Goal: Task Accomplishment & Management: Manage account settings

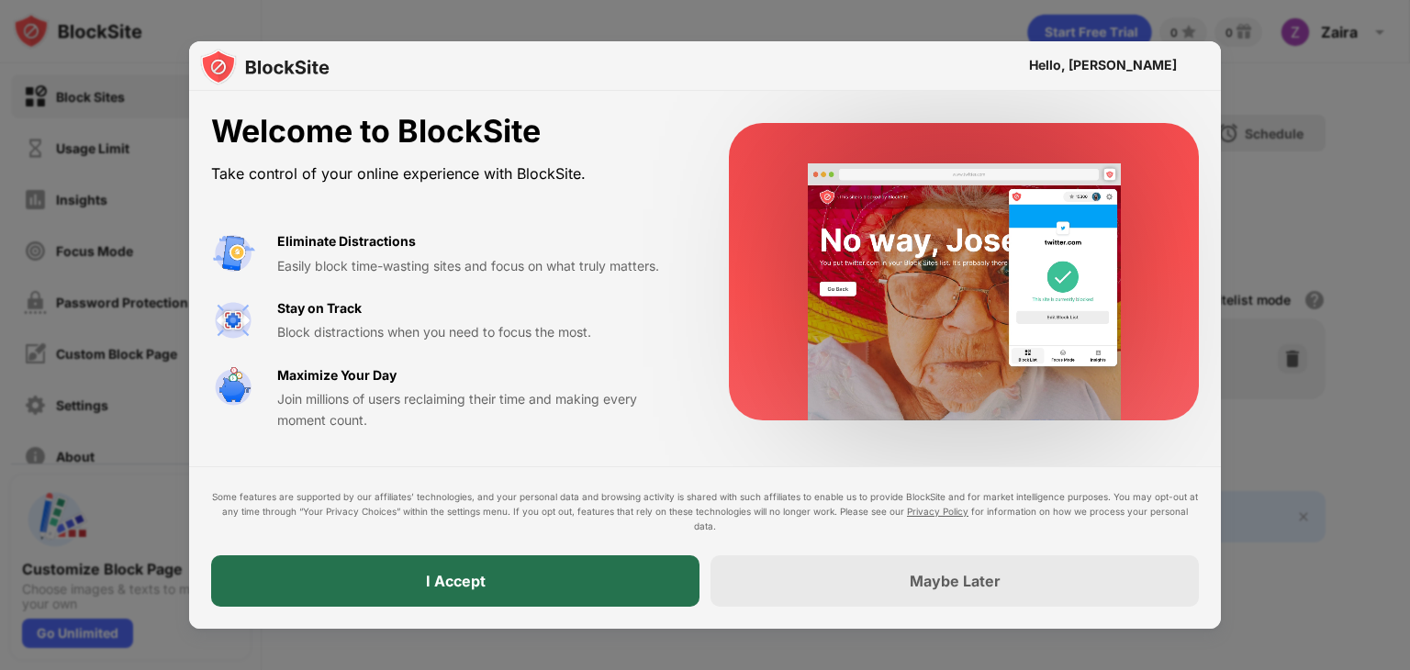
click at [593, 578] on div "I Accept" at bounding box center [455, 581] width 489 height 51
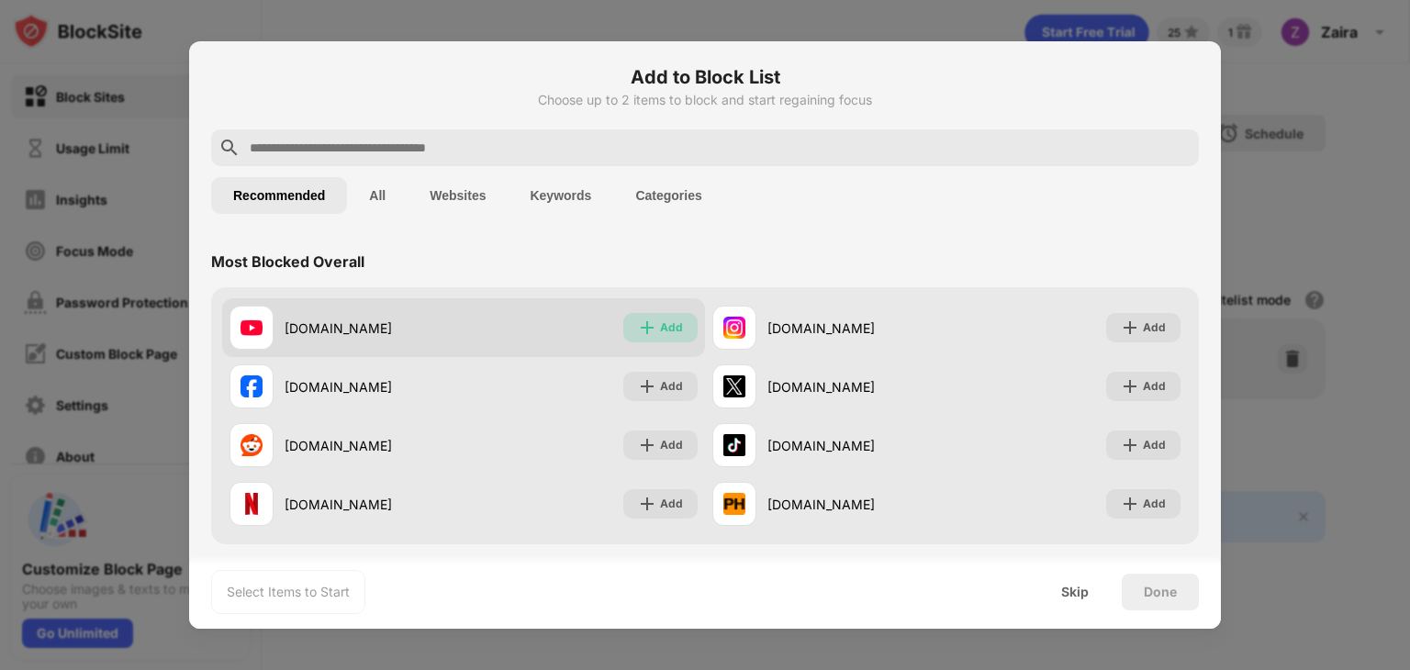
click at [660, 319] on div "Add" at bounding box center [671, 328] width 23 height 18
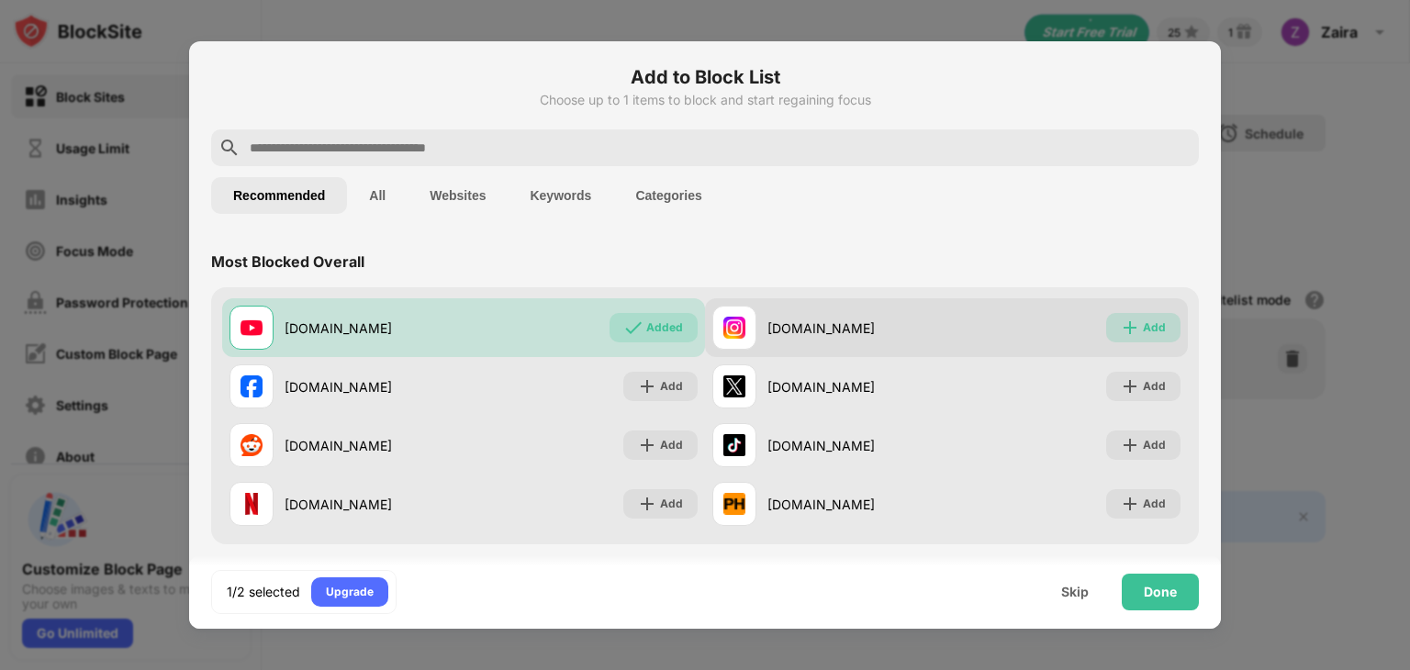
click at [1143, 329] on div "Add" at bounding box center [1154, 328] width 23 height 18
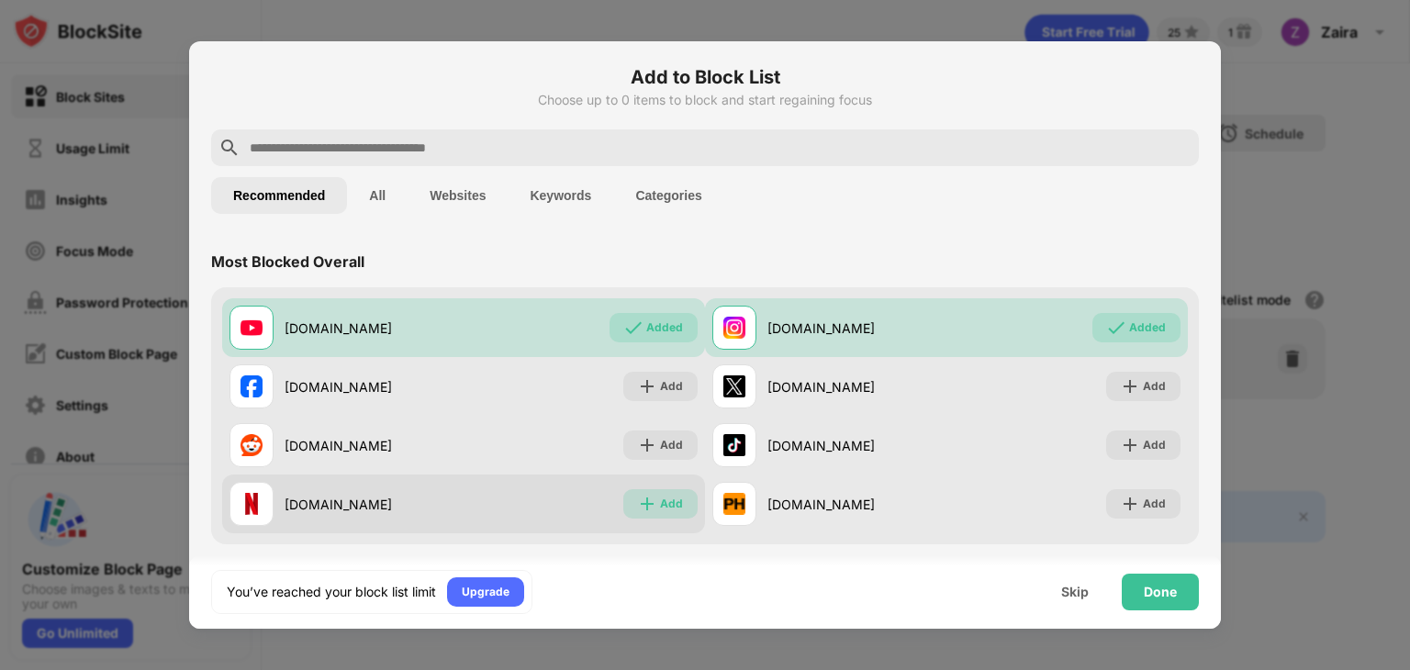
click at [638, 500] on img at bounding box center [647, 504] width 18 height 18
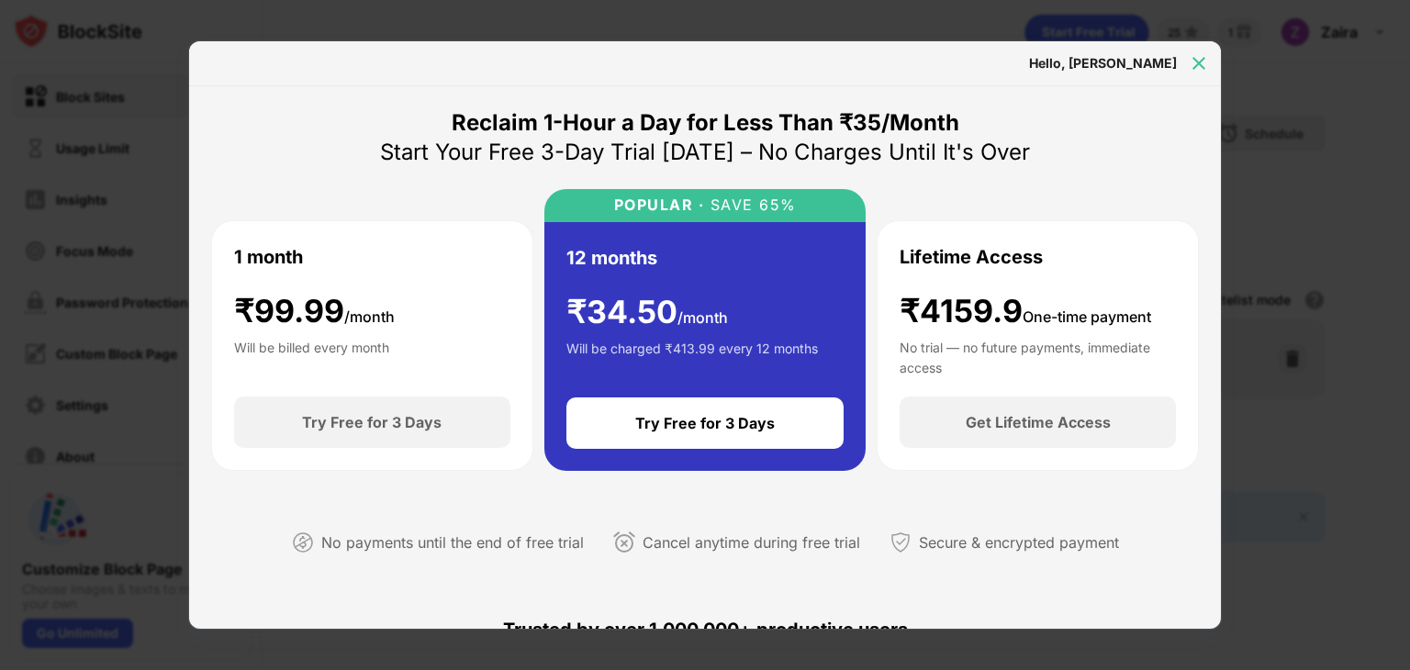
click at [1198, 63] on img at bounding box center [1199, 63] width 18 height 18
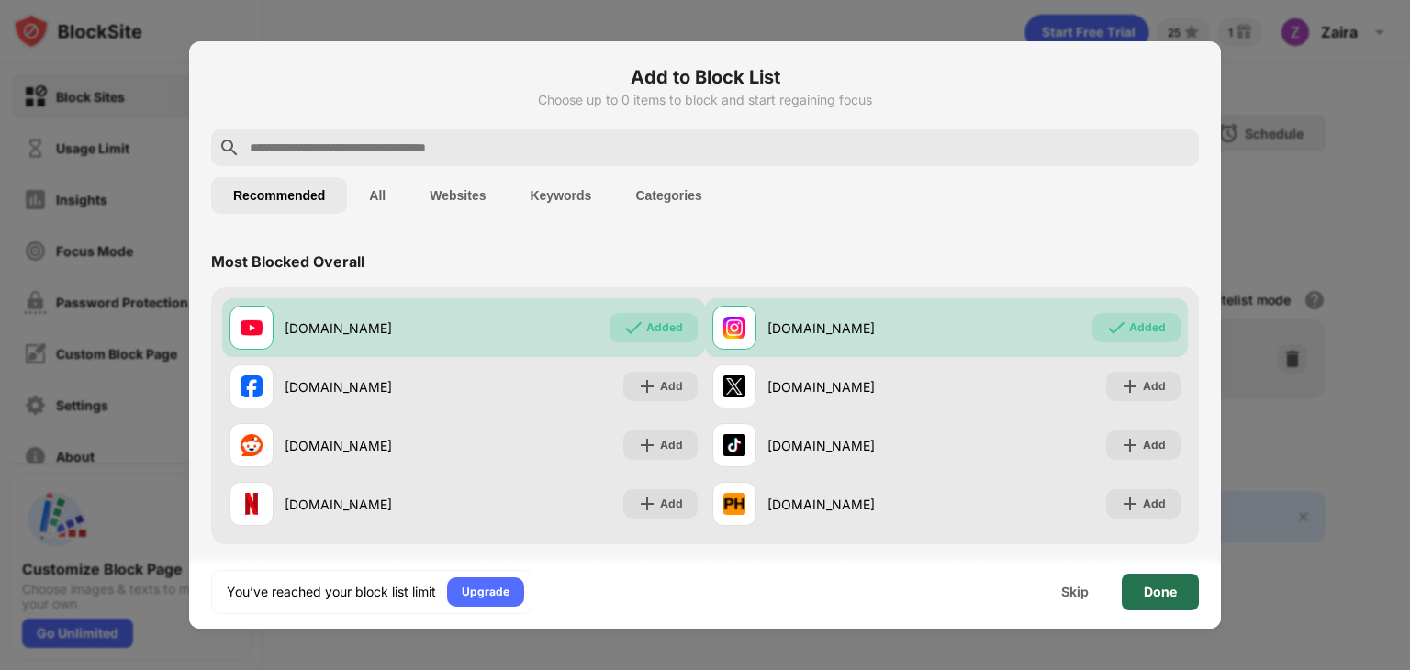
click at [1140, 596] on div "Done" at bounding box center [1160, 592] width 77 height 37
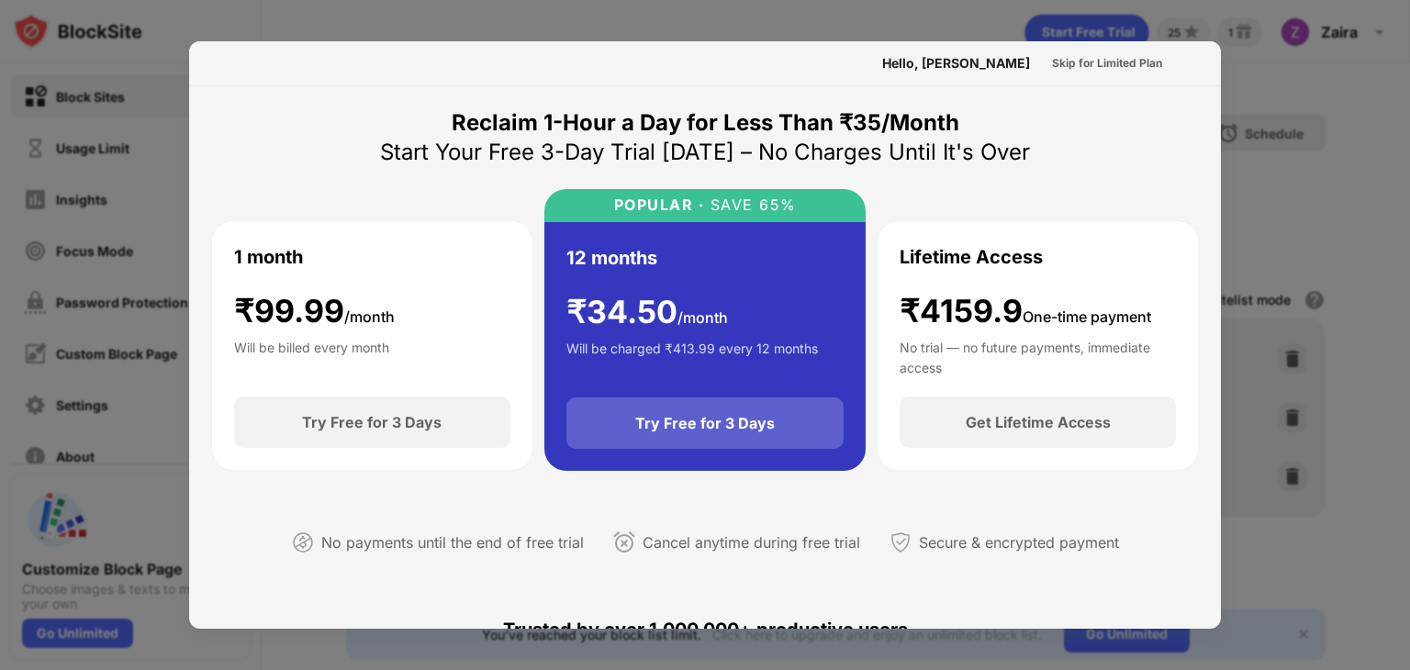
click at [746, 437] on div "Try Free for 3 Days" at bounding box center [706, 423] width 278 height 51
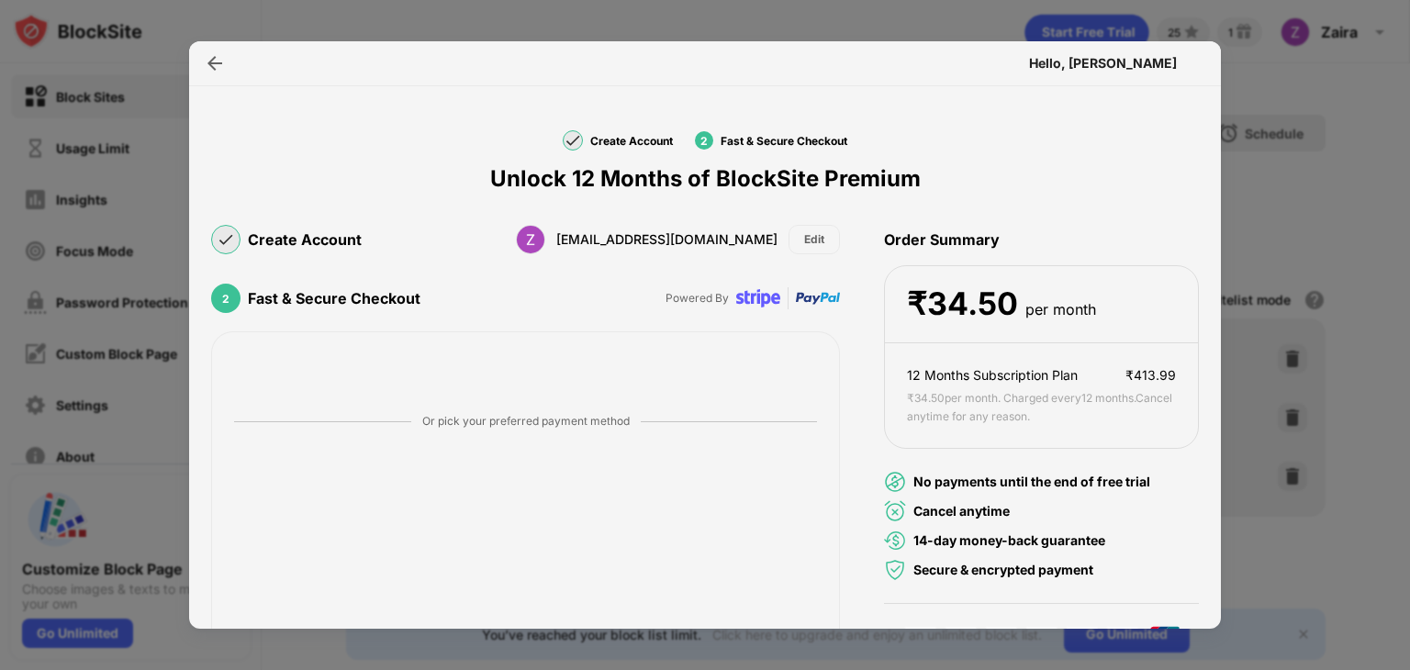
scroll to position [193, 0]
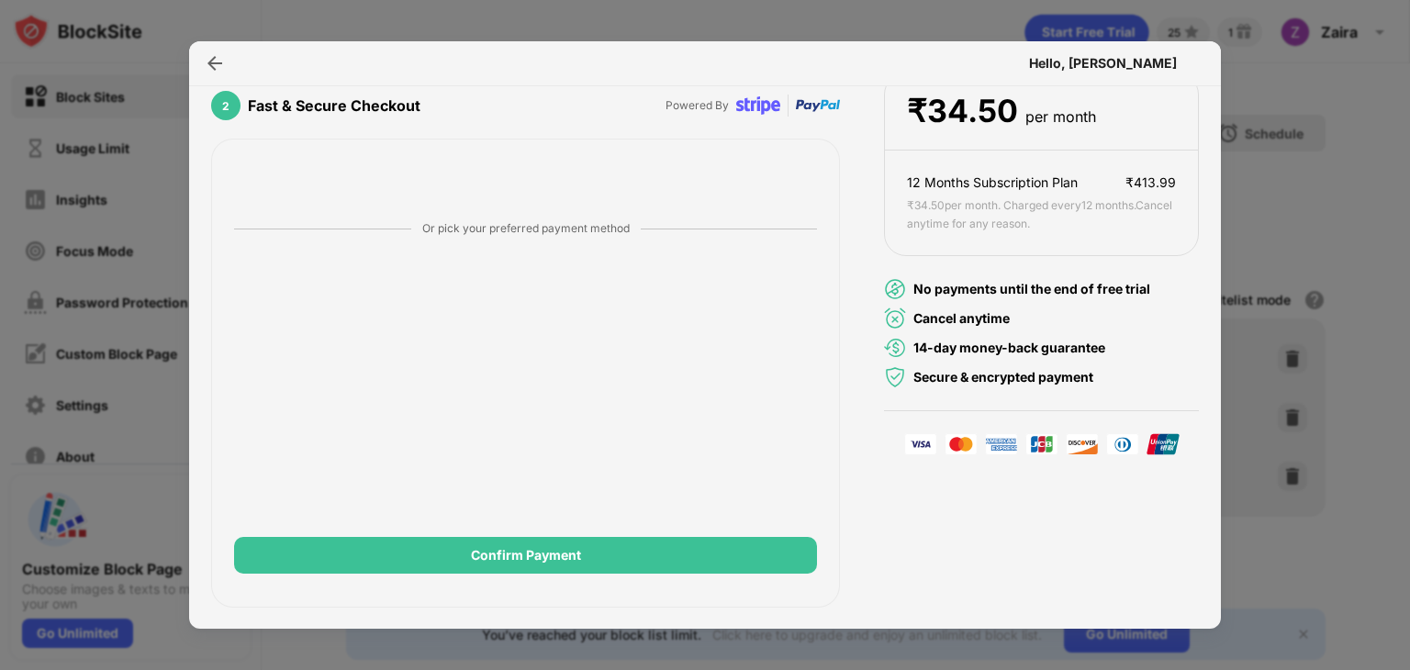
click at [1316, 192] on div at bounding box center [705, 335] width 1410 height 670
